Goal: Communication & Community: Answer question/provide support

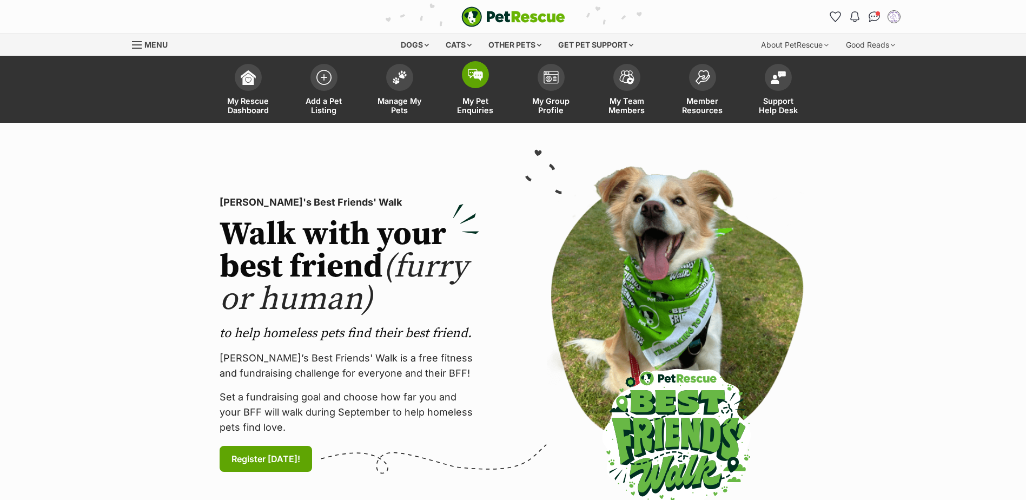
click at [474, 76] on img at bounding box center [475, 75] width 15 height 12
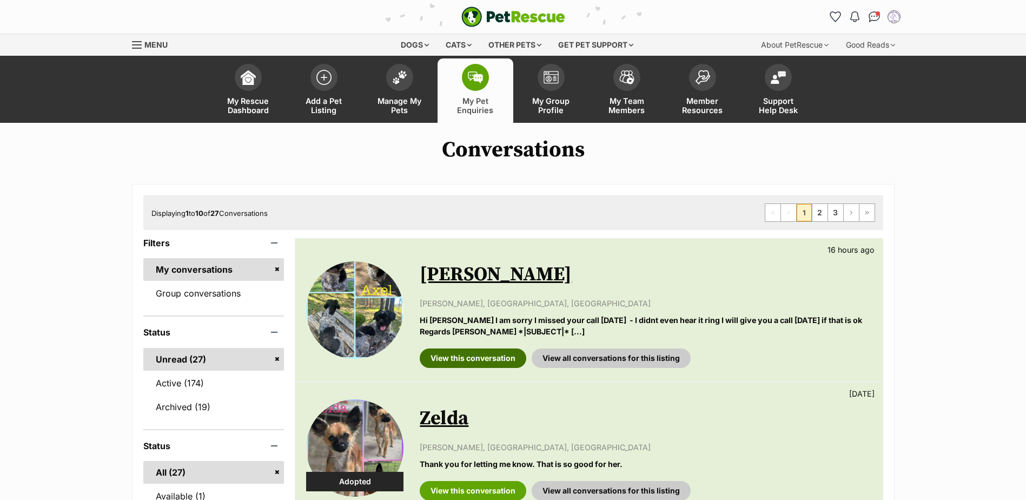
click at [455, 354] on link "View this conversation" at bounding box center [473, 357] width 107 height 19
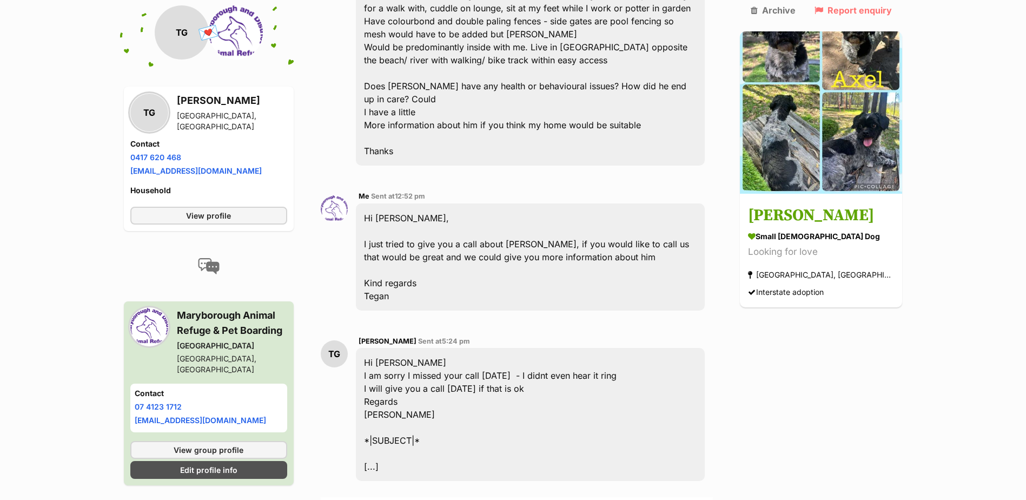
scroll to position [416, 0]
drag, startPoint x: 541, startPoint y: 470, endPoint x: 685, endPoint y: 466, distance: 143.4
drag, startPoint x: 562, startPoint y: 468, endPoint x: 570, endPoint y: 499, distance: 31.9
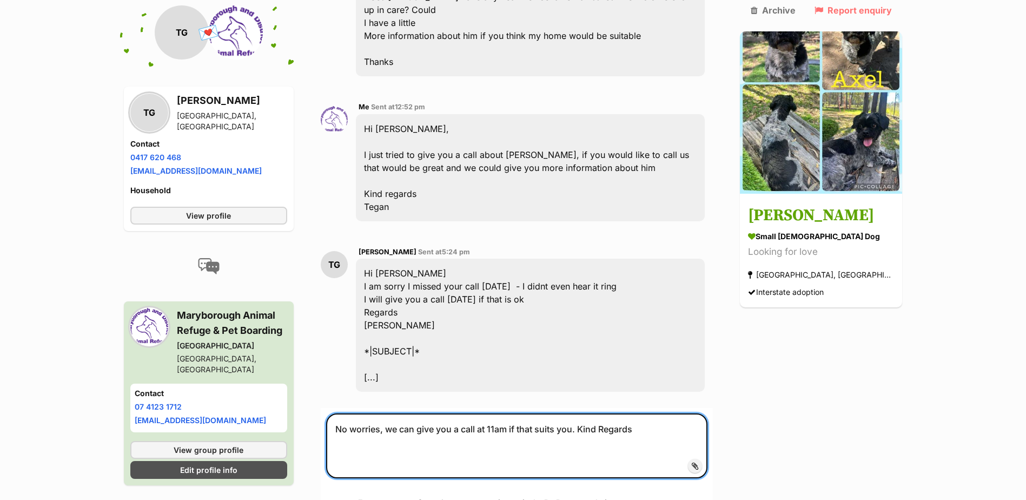
scroll to position [506, 0]
type textarea "No worries, we can give you a call at 11am if that suits you. Kind Regards"
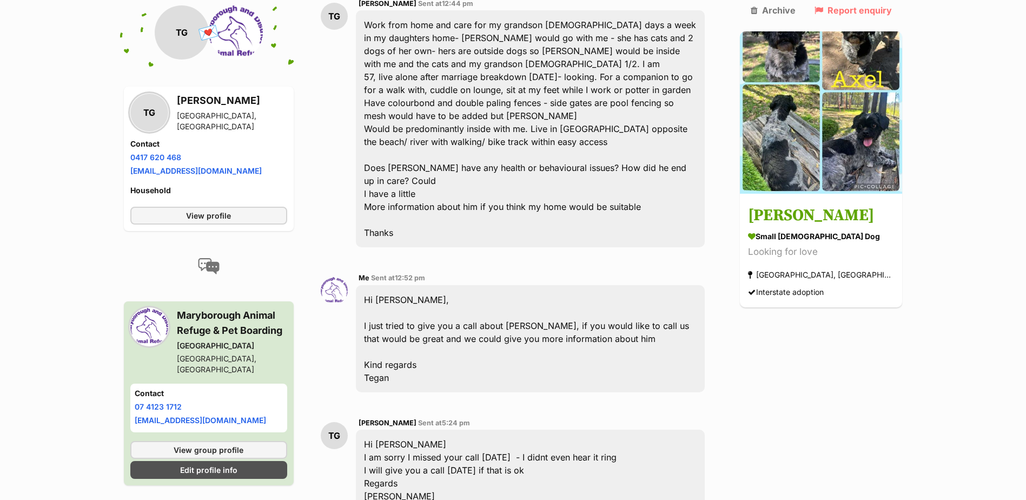
scroll to position [324, 0]
